Goal: Use online tool/utility

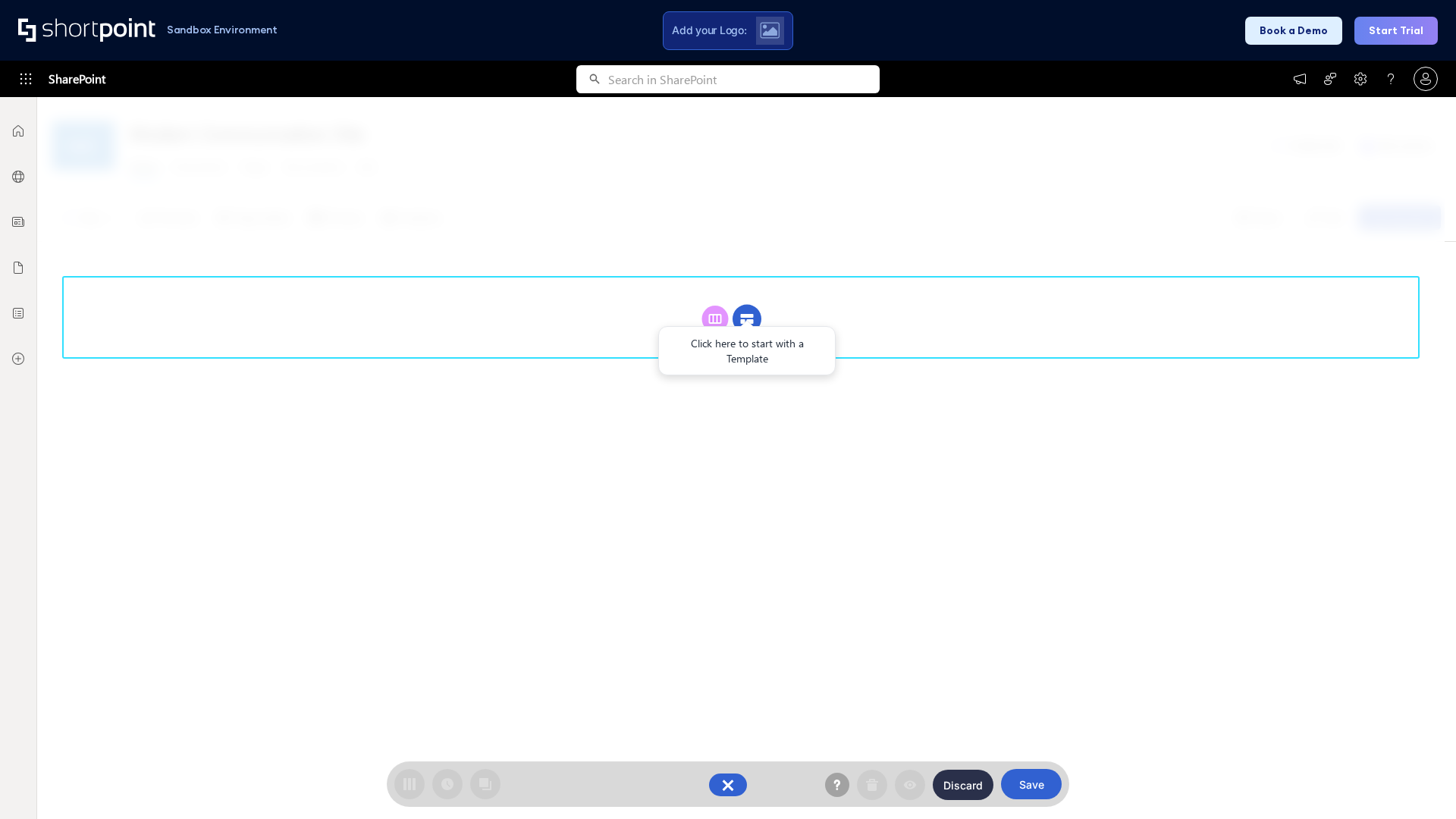
click at [747, 319] on circle at bounding box center [747, 320] width 29 height 29
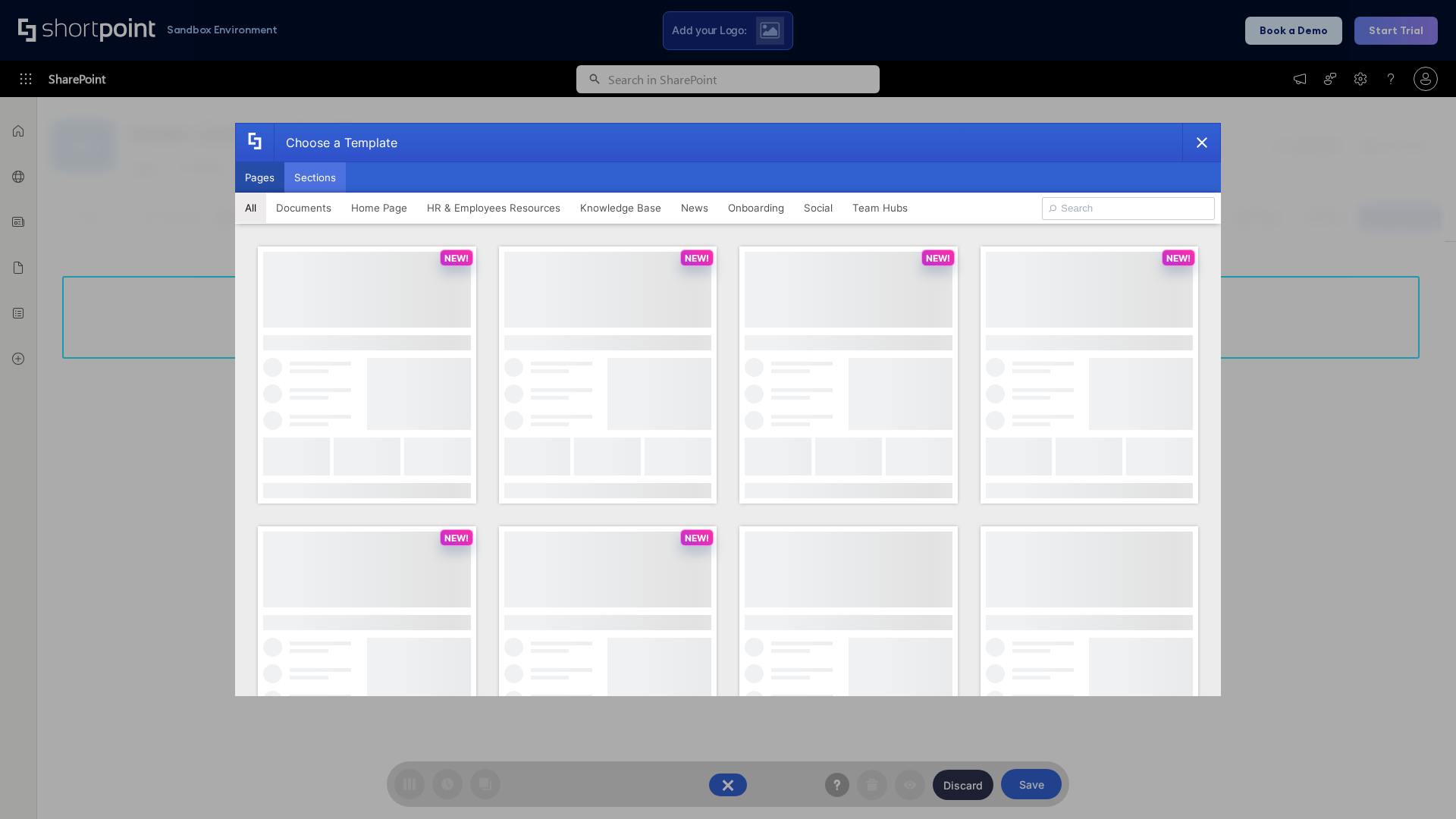
click at [314, 178] on button "Sections" at bounding box center [315, 177] width 62 height 30
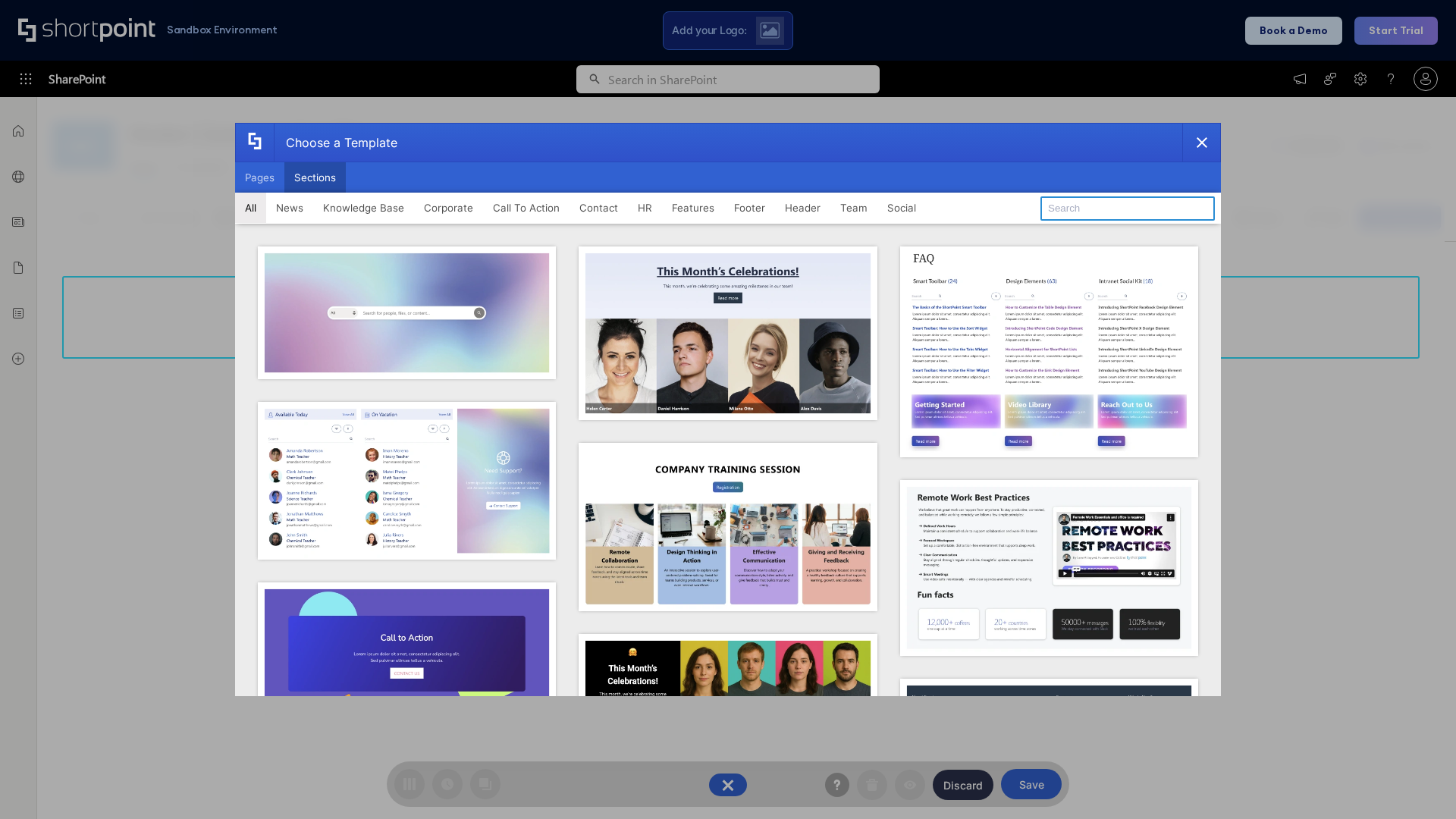
type input "Header 1"
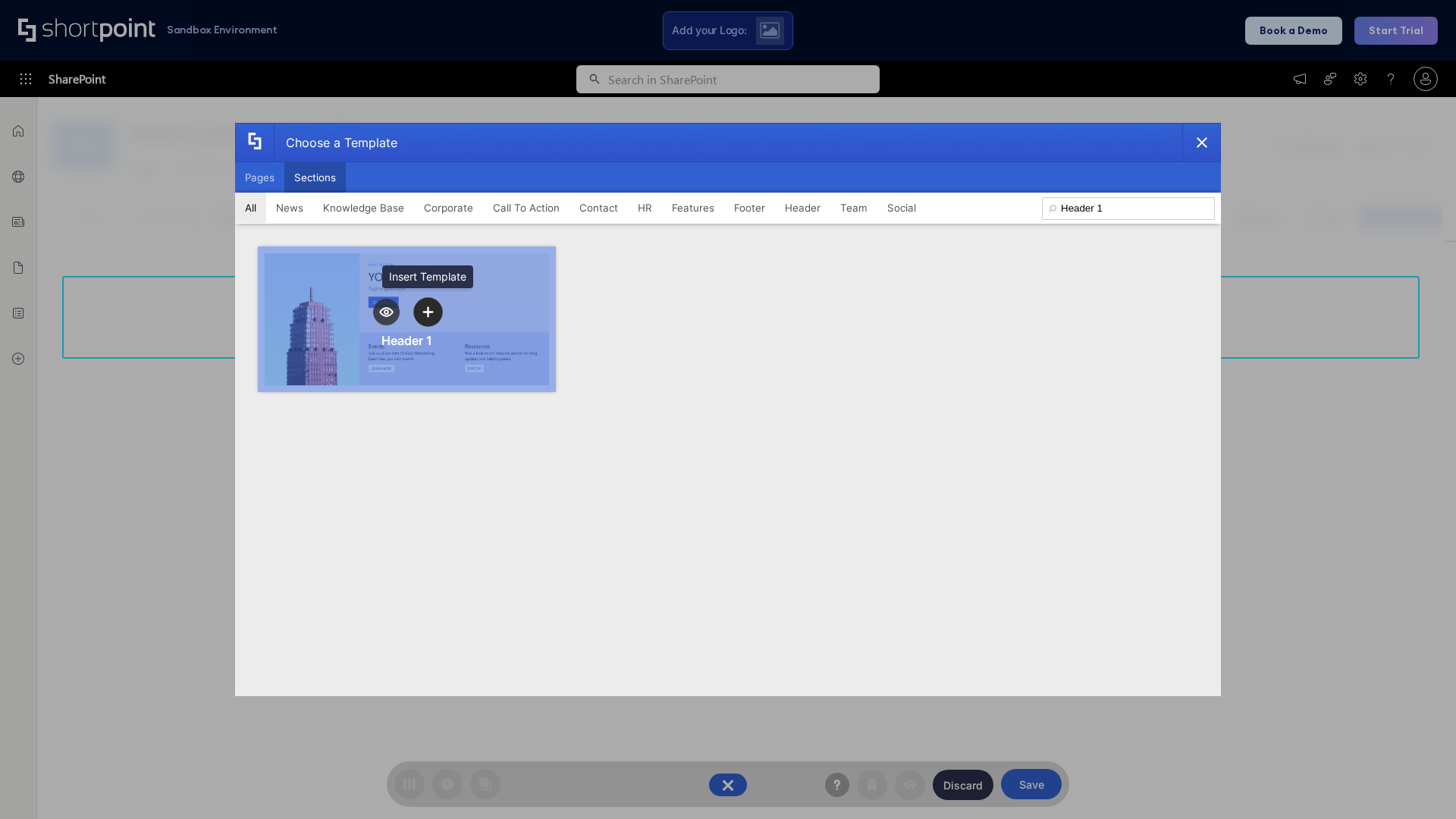
click at [428, 312] on icon "template selector" at bounding box center [427, 312] width 10 height 10
